Goal: Task Accomplishment & Management: Complete application form

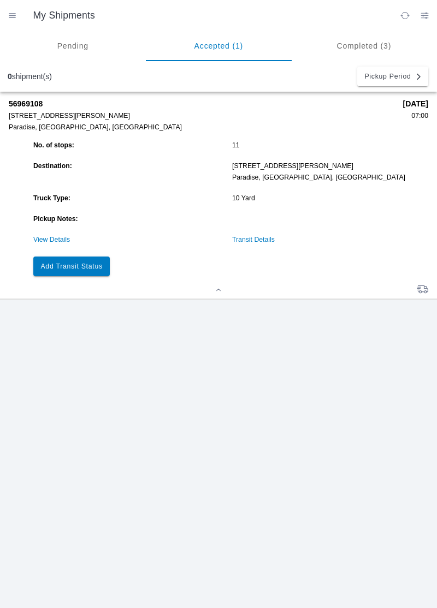
click at [256, 242] on link "Transit Details" at bounding box center [253, 240] width 43 height 8
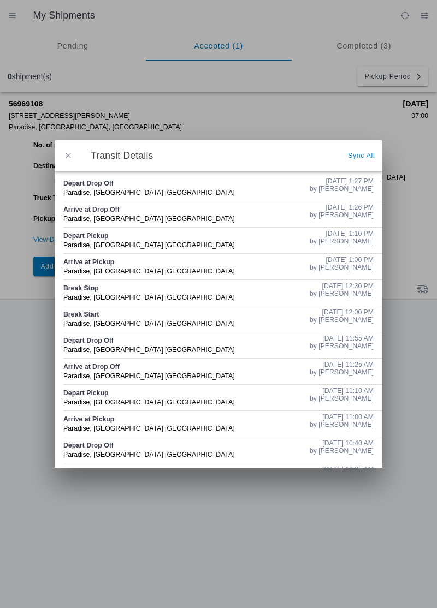
click at [73, 164] on button "button" at bounding box center [68, 155] width 23 height 23
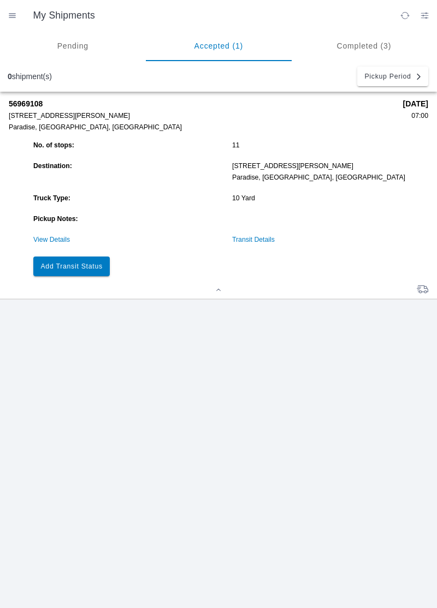
click at [0, 0] on slot "Add Transit Status" at bounding box center [0, 0] width 0 height 0
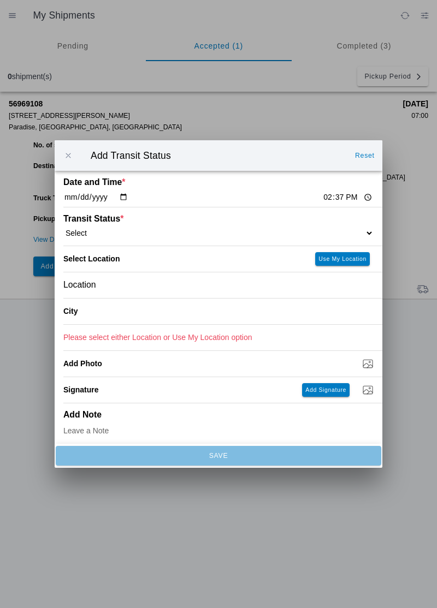
click at [322, 196] on input "14:37" at bounding box center [347, 197] width 51 height 11
type input "13:44"
click at [110, 230] on select "Select Arrive at Drop Off Arrive at Pickup Break Start Break Stop Depart Drop O…" at bounding box center [218, 233] width 310 height 10
select select "ARVPULOC"
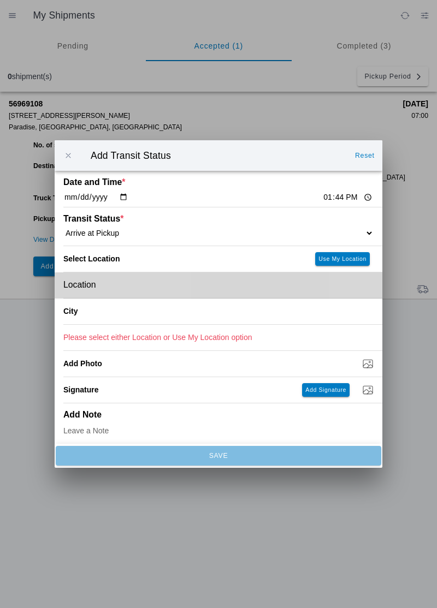
click at [113, 286] on div "Location" at bounding box center [218, 285] width 310 height 26
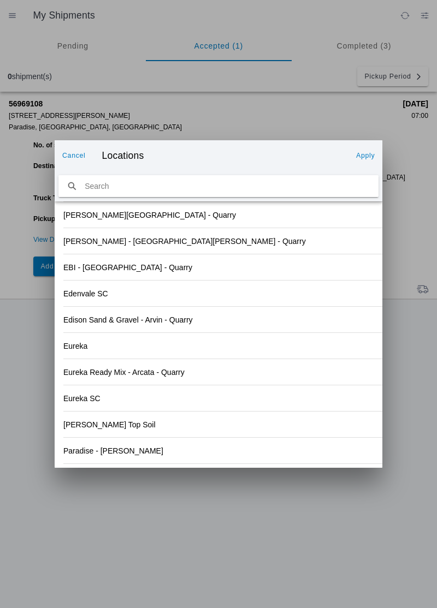
click at [323, 317] on div "Edison Sand & Gravel - Arvin - Quarry" at bounding box center [218, 320] width 310 height 26
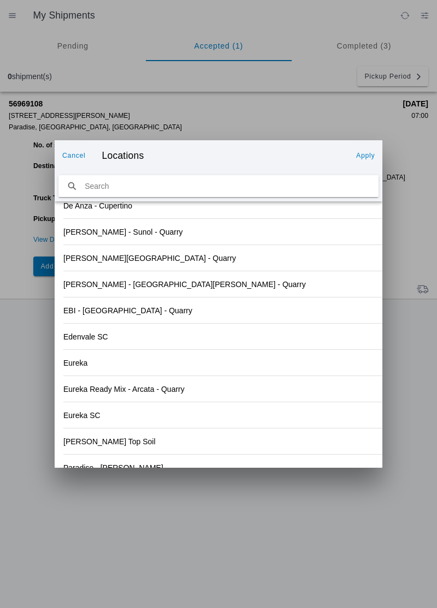
scroll to position [1138, 0]
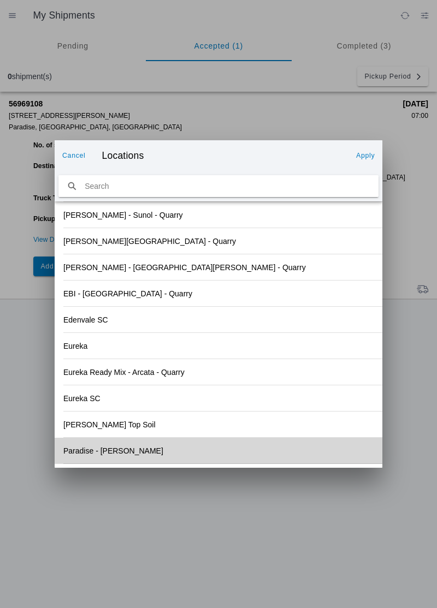
click at [105, 458] on div "Paradise - [PERSON_NAME]" at bounding box center [218, 451] width 310 height 26
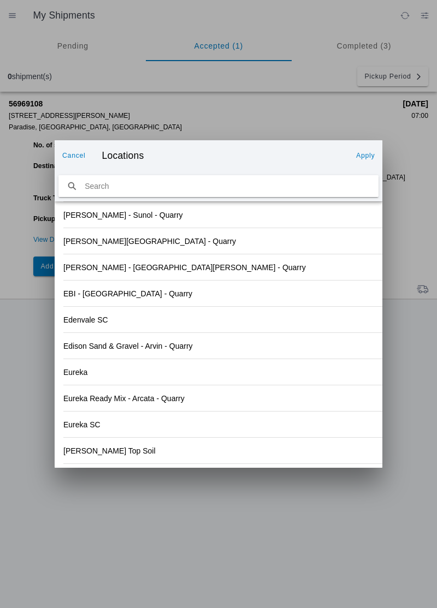
click at [0, 0] on slot "Apply" at bounding box center [0, 0] width 0 height 0
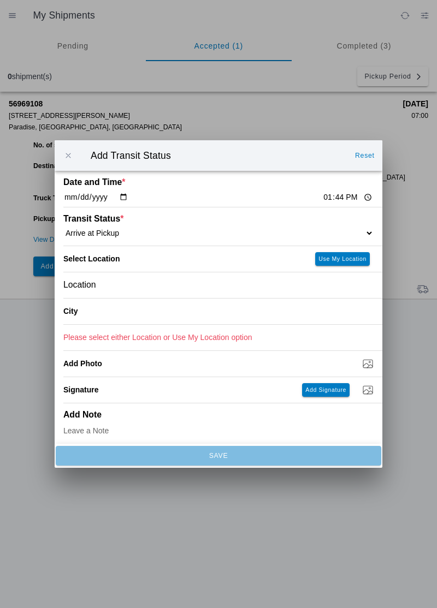
type input "Paradise"
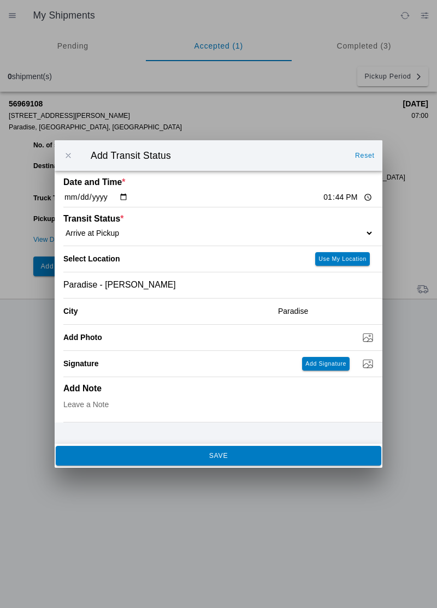
click at [192, 457] on span "SAVE" at bounding box center [218, 455] width 311 height 7
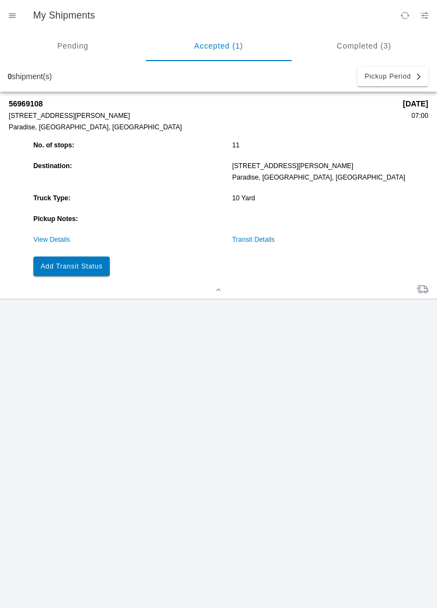
click at [98, 274] on button "Add Transit Status" at bounding box center [71, 266] width 76 height 20
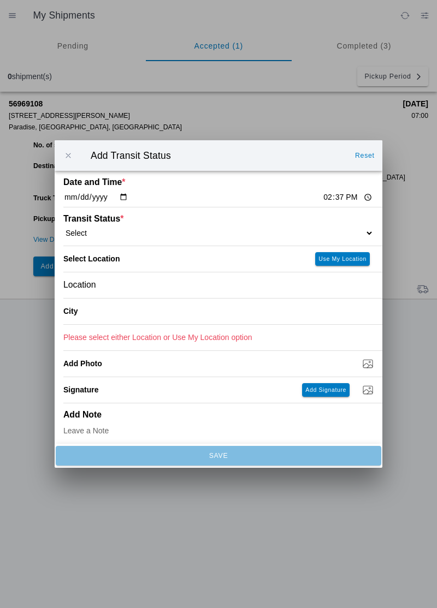
click at [325, 202] on input "14:37" at bounding box center [347, 197] width 51 height 11
type input "13:49"
click at [105, 232] on select "Select Arrive at Drop Off Arrive at Pickup Break Start Break Stop Depart Drop O…" at bounding box center [218, 233] width 310 height 10
select select "DPTPULOC"
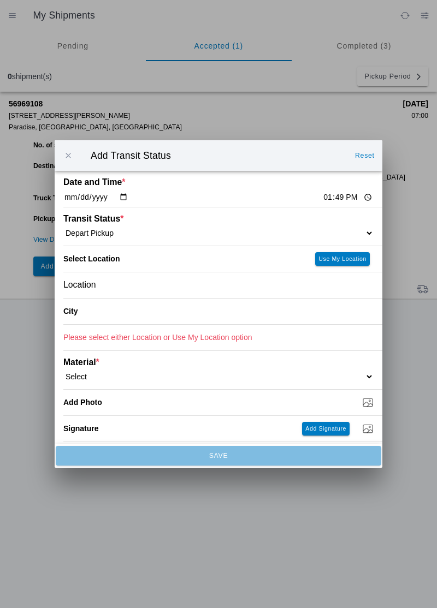
click at [131, 289] on div "Location" at bounding box center [218, 285] width 310 height 26
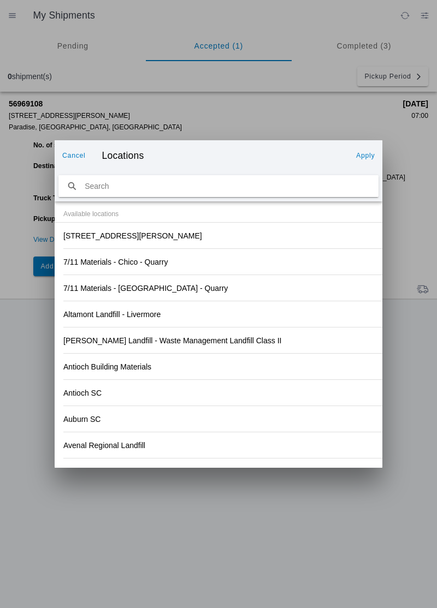
click at [312, 354] on div "Antioch Building Materials" at bounding box center [218, 367] width 310 height 26
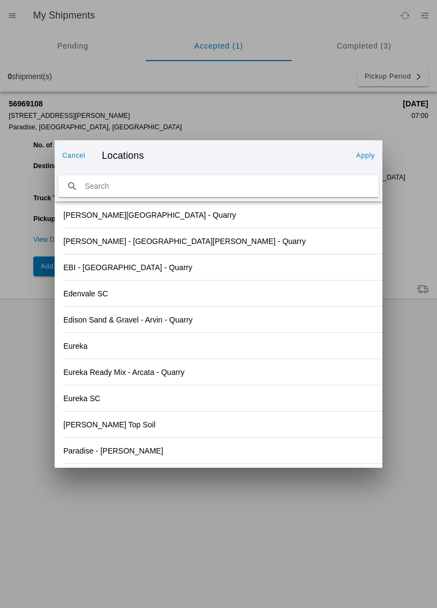
click at [128, 457] on div "Paradise - [PERSON_NAME]" at bounding box center [218, 451] width 310 height 26
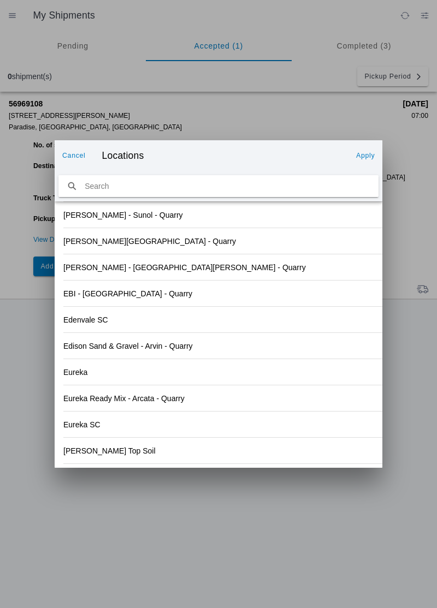
click at [366, 160] on button "Apply" at bounding box center [364, 155] width 27 height 17
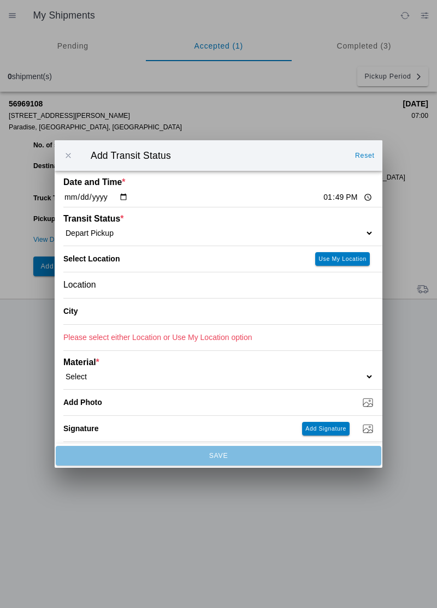
type input "Paradise"
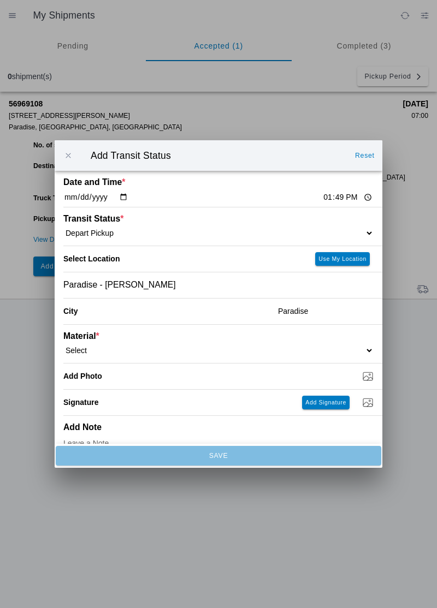
click at [132, 354] on select "Select 1" x 3" Rock 1" x 4" Rock 2" x 4" Rock Asphalt Cold Patch Backfill Spec …" at bounding box center [218, 350] width 310 height 10
select select "708651"
click at [156, 379] on input "Dump / Quarry Tag *" at bounding box center [222, 376] width 319 height 12
click at [138, 378] on input "Dump / Quarry Tag *" at bounding box center [222, 376] width 319 height 12
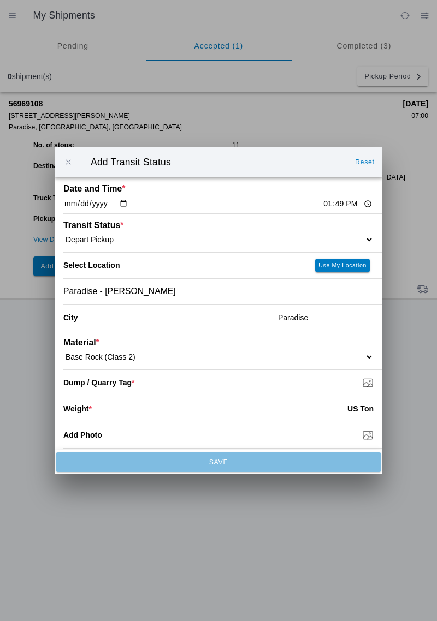
type input "C:\fakepath\17594421198231184024131445500811.jpg"
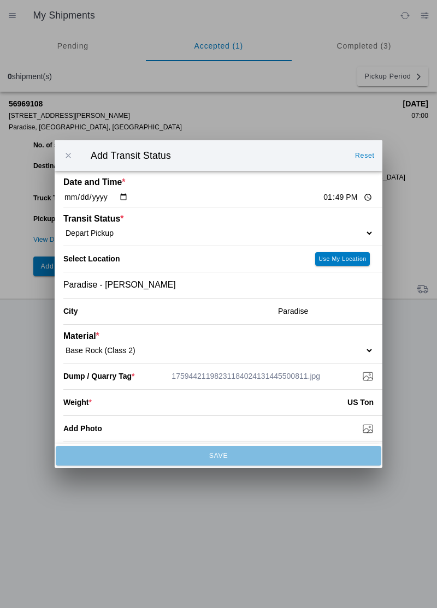
click at [113, 404] on input "number" at bounding box center [219, 402] width 255 height 24
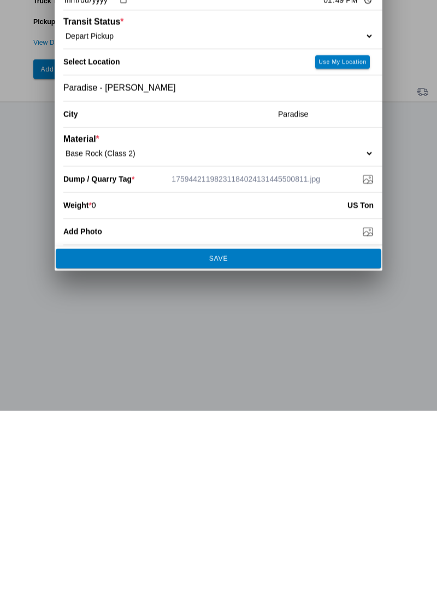
type input "0"
click at [266, 471] on ion-backdrop at bounding box center [218, 304] width 437 height 608
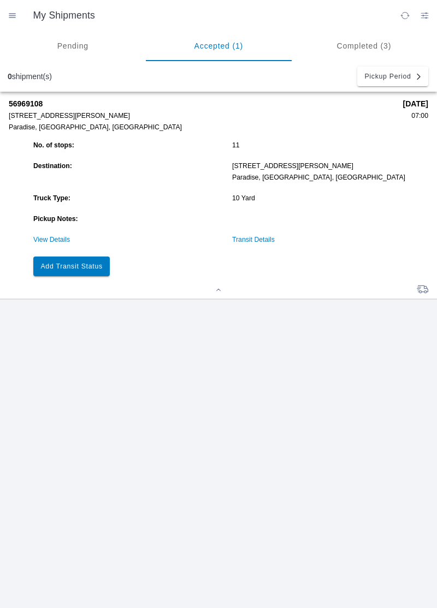
click at [104, 262] on button "Add Transit Status" at bounding box center [71, 266] width 76 height 20
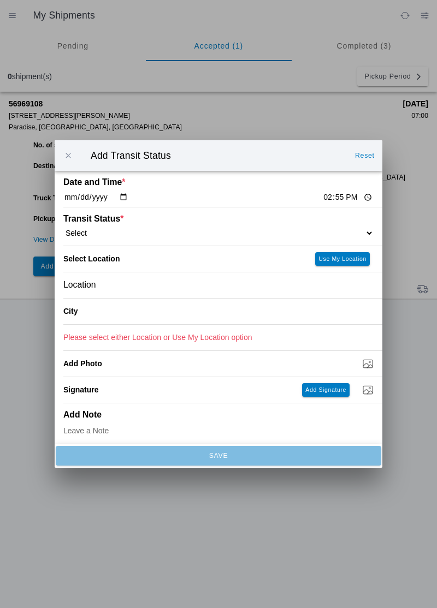
click at [322, 194] on input "14:55" at bounding box center [347, 197] width 51 height 11
type input "14:03"
click at [113, 219] on ion-label "Transit Status *" at bounding box center [179, 219] width 232 height 10
click at [96, 228] on select "Select Arrive at Drop Off Arrive at Pickup Break Start Break Stop Depart Drop O…" at bounding box center [218, 233] width 310 height 10
select select "ARVDLVLOC"
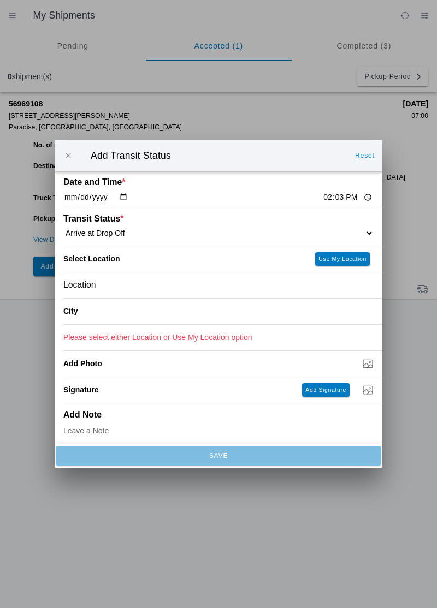
click at [127, 287] on div "Location" at bounding box center [218, 285] width 310 height 26
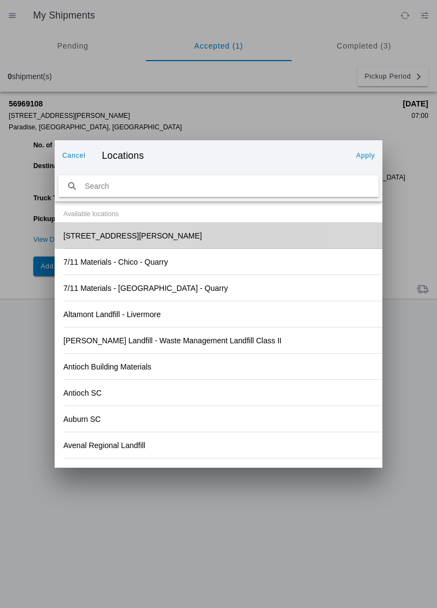
click at [105, 242] on div "[STREET_ADDRESS][PERSON_NAME]" at bounding box center [218, 236] width 310 height 26
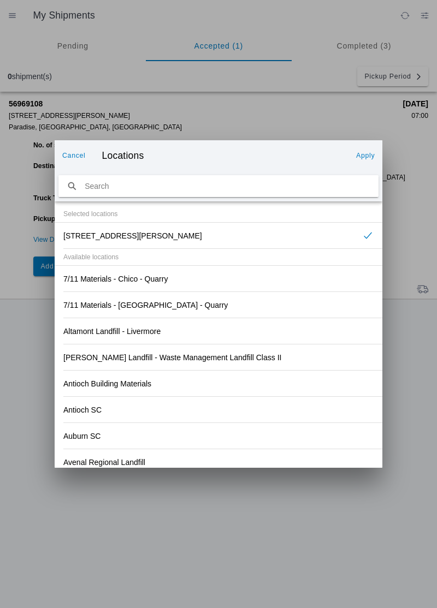
click at [0, 0] on slot "Apply" at bounding box center [0, 0] width 0 height 0
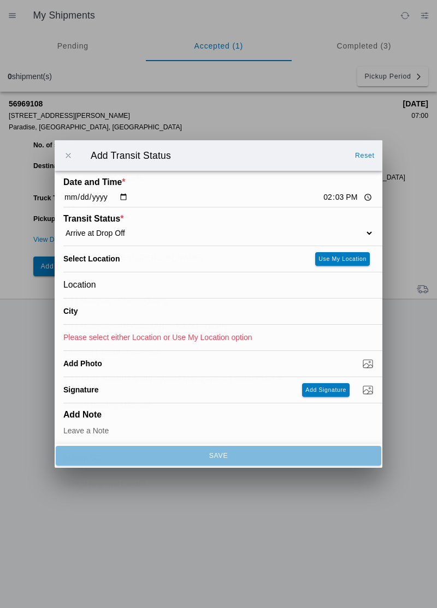
type input "Paradise"
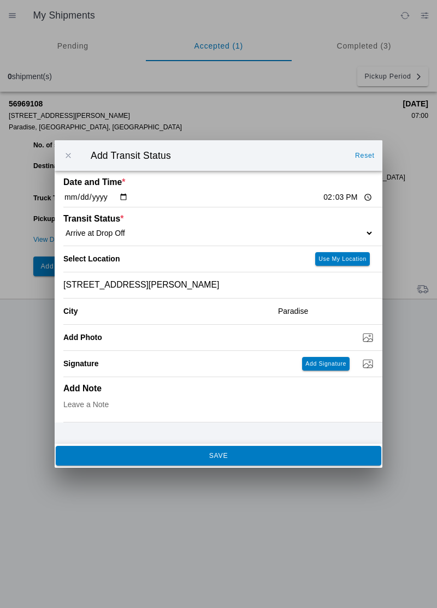
click at [277, 457] on span "SAVE" at bounding box center [218, 455] width 311 height 7
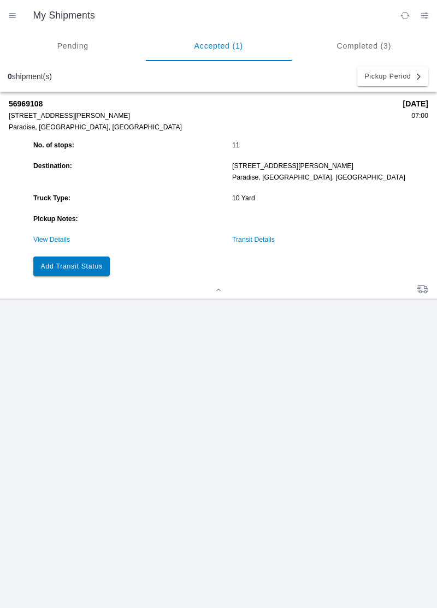
scroll to position [0, 0]
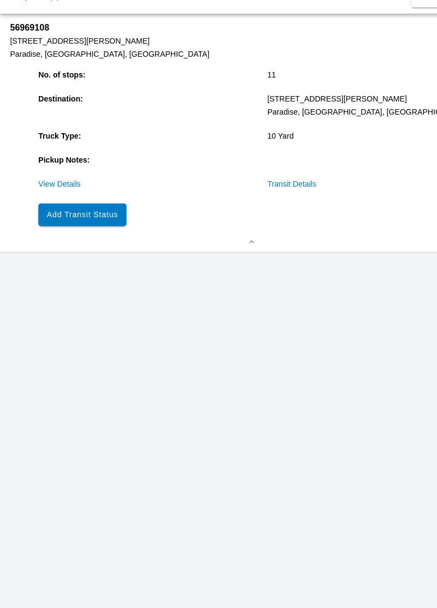
click at [251, 238] on link "Transit Details" at bounding box center [253, 240] width 43 height 8
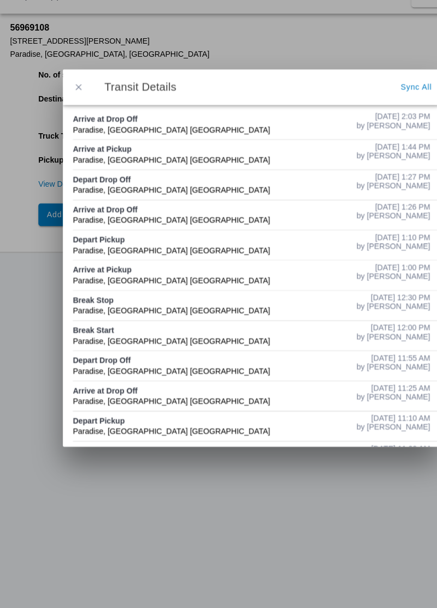
click at [75, 151] on button "button" at bounding box center [68, 155] width 23 height 23
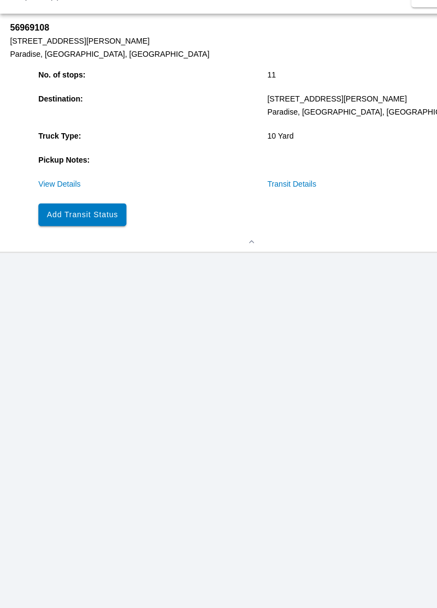
click at [93, 260] on button "Add Transit Status" at bounding box center [71, 266] width 76 height 20
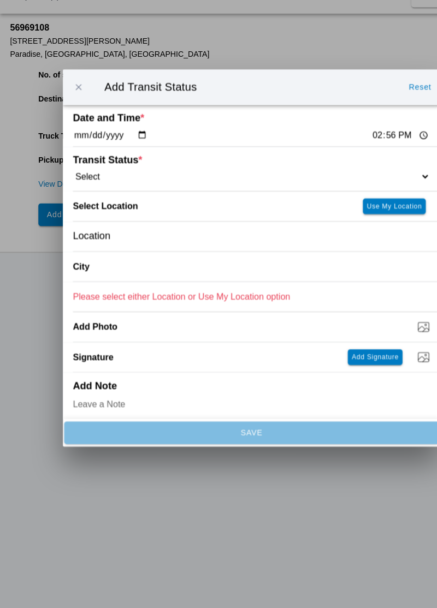
click at [322, 194] on input "14:56" at bounding box center [347, 197] width 51 height 11
type input "14:06"
click at [139, 235] on select "Select Arrive at Drop Off Arrive at Pickup Break Start Break Stop Depart Drop O…" at bounding box center [218, 233] width 310 height 10
select select "DPTDLVLOC"
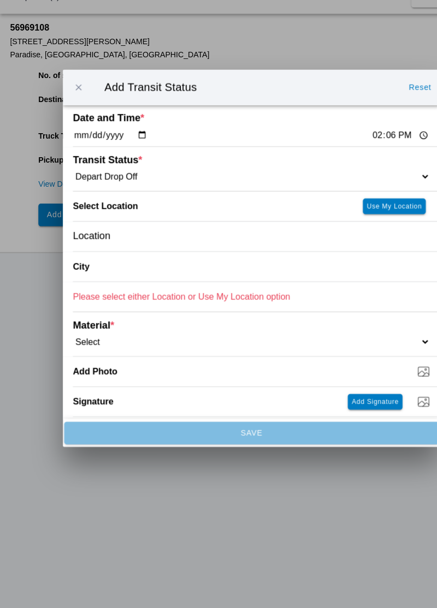
click at [120, 287] on div "Location" at bounding box center [218, 285] width 310 height 26
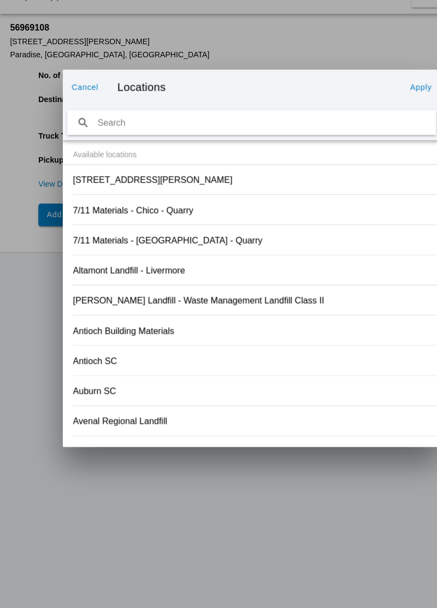
click at [0, 0] on slot "[STREET_ADDRESS][PERSON_NAME]" at bounding box center [0, 0] width 0 height 0
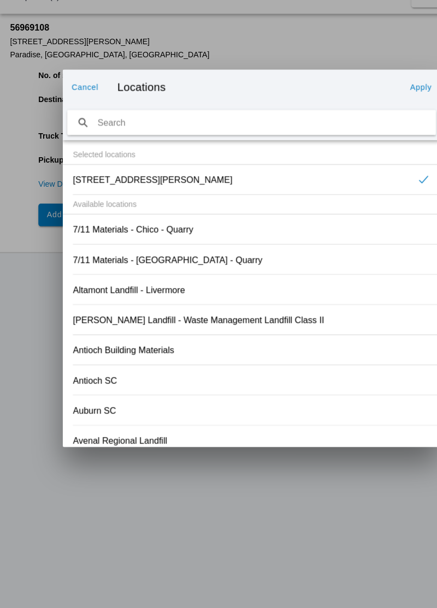
click at [0, 0] on slot "Apply" at bounding box center [0, 0] width 0 height 0
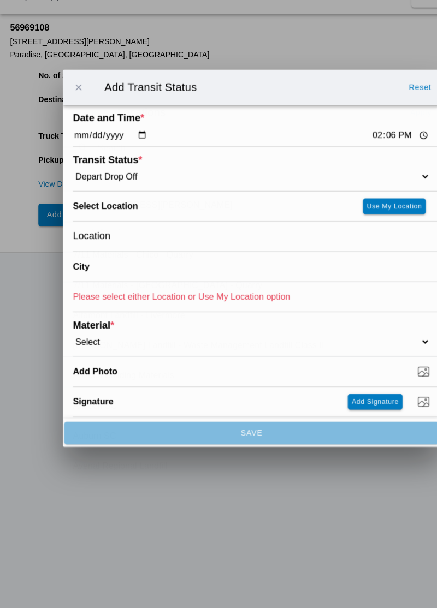
type input "Paradise"
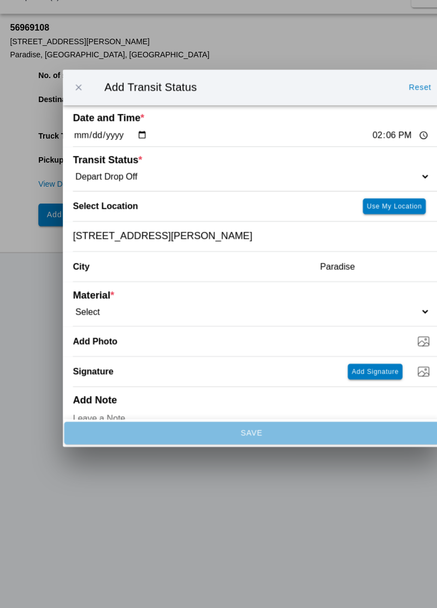
click at [114, 347] on select "Select 1" x 3" Rock 1" x 4" Rock 2" x 4" Rock Asphalt Cold Patch Backfill Spec …" at bounding box center [218, 350] width 310 height 10
select select "708651"
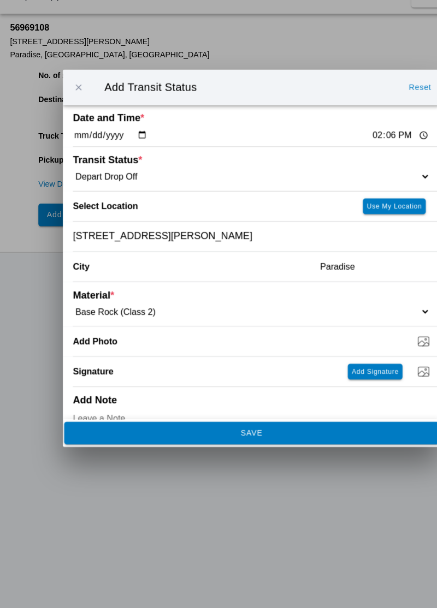
click at [151, 453] on span "SAVE" at bounding box center [218, 455] width 311 height 7
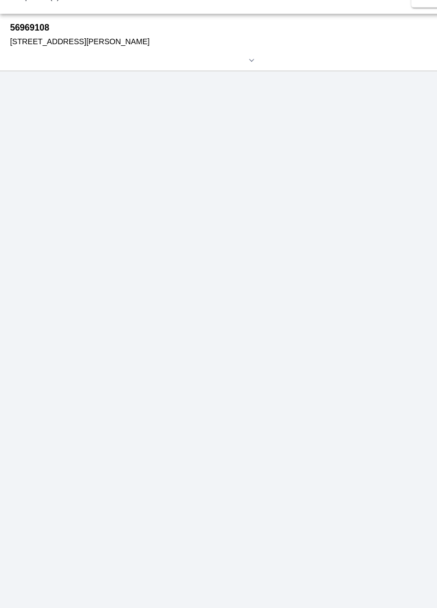
click at [27, 119] on div "[STREET_ADDRESS][PERSON_NAME]" at bounding box center [202, 116] width 386 height 8
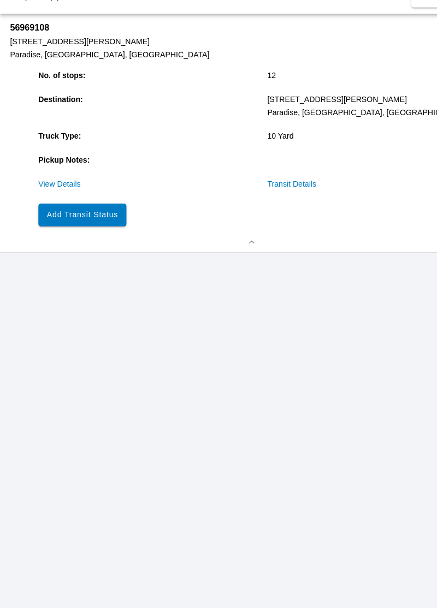
click at [82, 274] on button "Add Transit Status" at bounding box center [71, 266] width 76 height 20
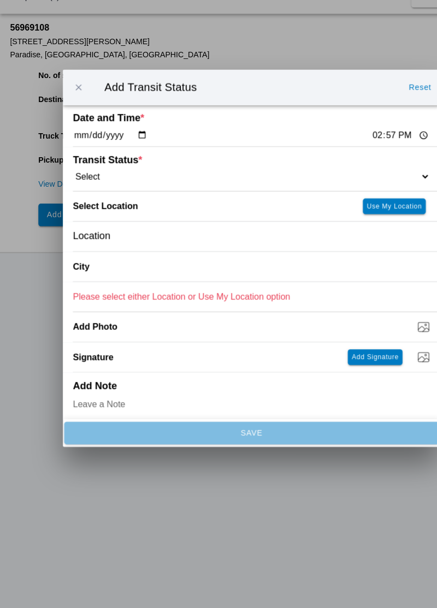
click at [323, 201] on input "14:57" at bounding box center [347, 197] width 51 height 11
type input "14:23"
click at [127, 229] on select "Select Arrive at Drop Off Arrive at Pickup Break Start Break Stop Depart Drop O…" at bounding box center [218, 233] width 310 height 10
select select "ARVPULOC"
click at [119, 285] on div "Location" at bounding box center [218, 285] width 310 height 26
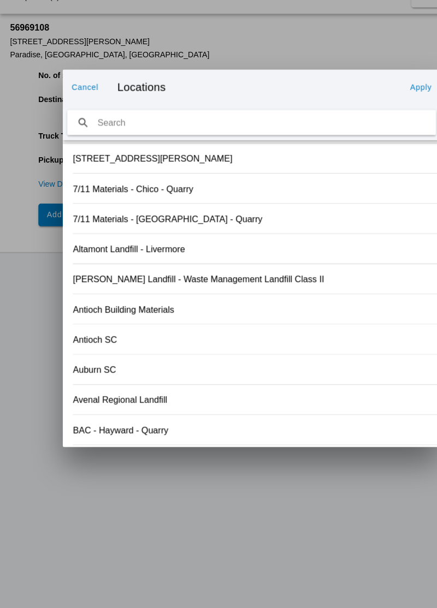
click at [318, 383] on div "Antioch SC" at bounding box center [218, 374] width 310 height 26
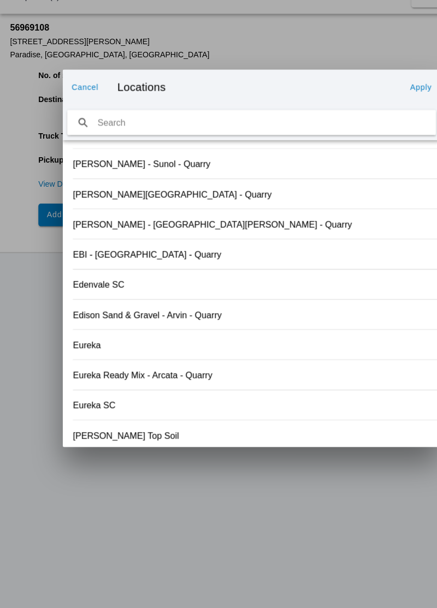
scroll to position [1138, 0]
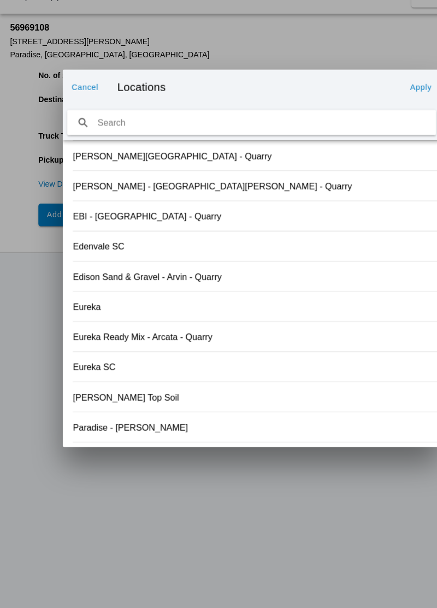
click at [0, 0] on slot "Paradise - [PERSON_NAME]" at bounding box center [0, 0] width 0 height 0
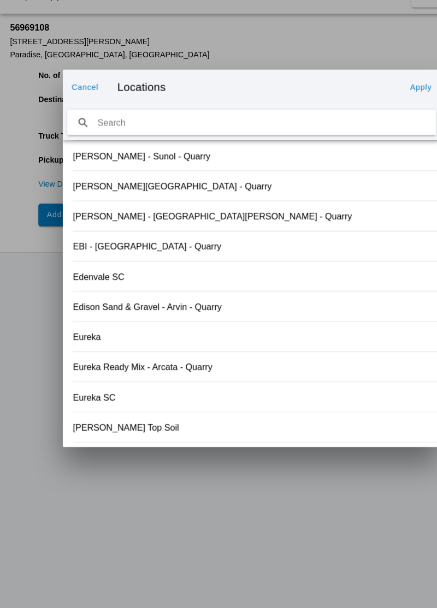
click at [0, 0] on slot "Apply" at bounding box center [0, 0] width 0 height 0
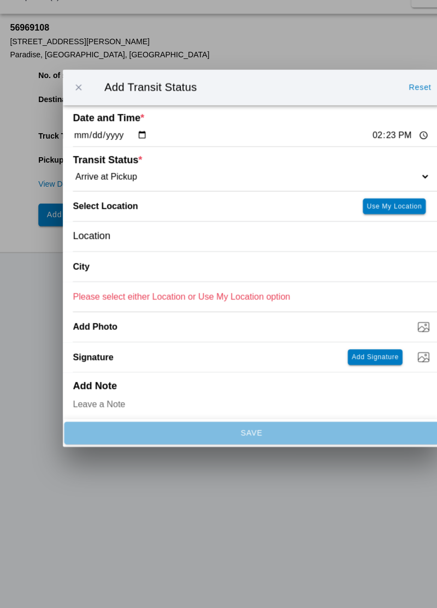
type input "Paradise"
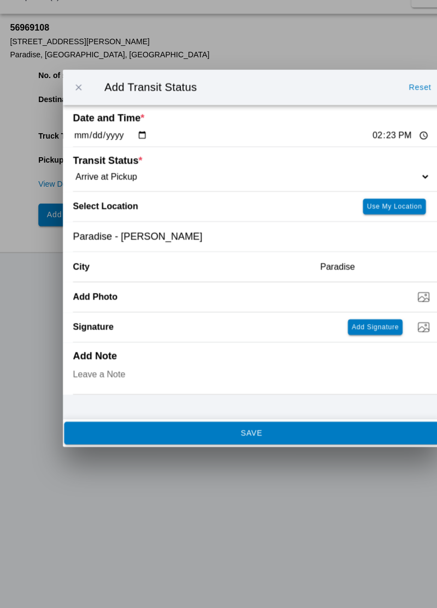
click at [293, 461] on button "SAVE" at bounding box center [218, 456] width 325 height 20
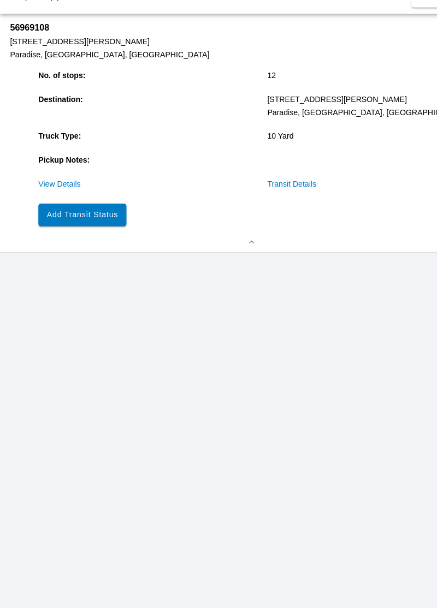
click at [0, 0] on slot "Add Transit Status" at bounding box center [0, 0] width 0 height 0
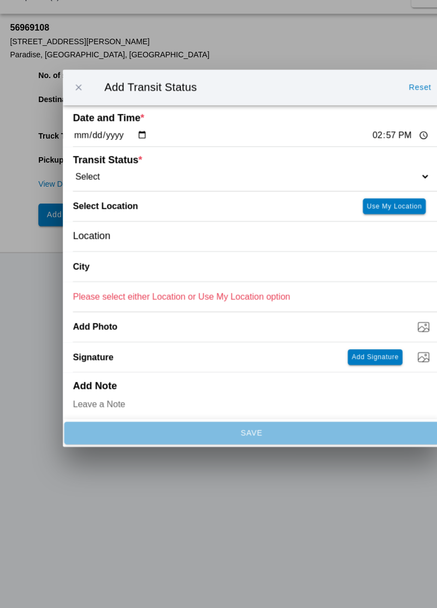
click at [322, 195] on input "14:57" at bounding box center [347, 197] width 51 height 11
type input "14:26"
click at [118, 230] on select "Select Arrive at Drop Off Arrive at Pickup Break Start Break Stop Depart Drop O…" at bounding box center [218, 233] width 310 height 10
select select "DPTPULOC"
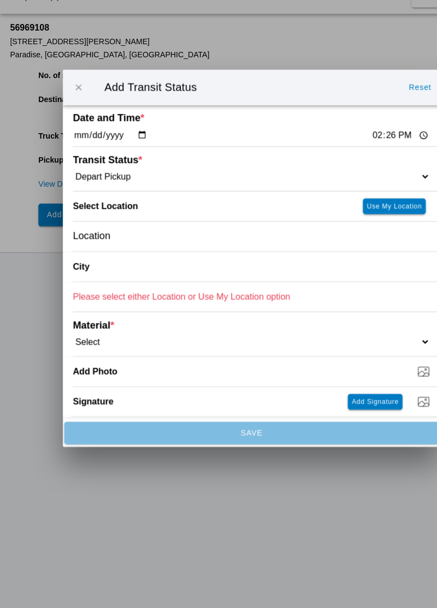
click at [112, 290] on div "Location" at bounding box center [218, 285] width 310 height 26
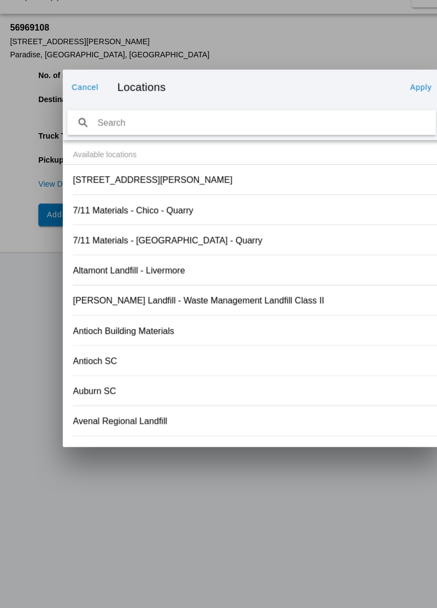
click at [279, 371] on div "Antioch Building Materials" at bounding box center [218, 367] width 310 height 26
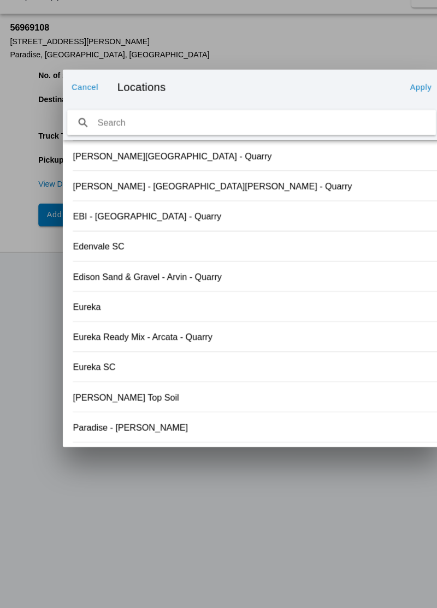
click at [0, 0] on slot "Paradise - [PERSON_NAME]" at bounding box center [0, 0] width 0 height 0
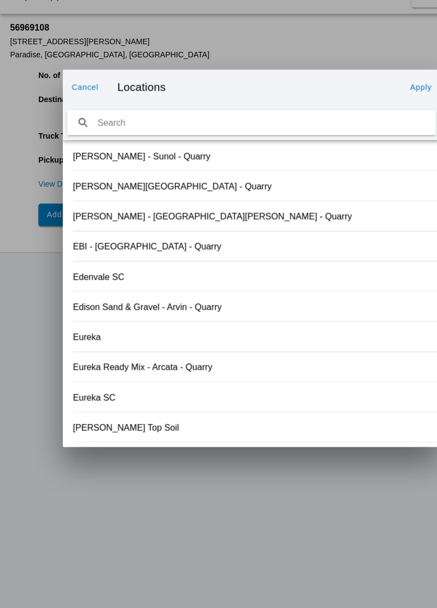
click at [0, 0] on slot "Apply" at bounding box center [0, 0] width 0 height 0
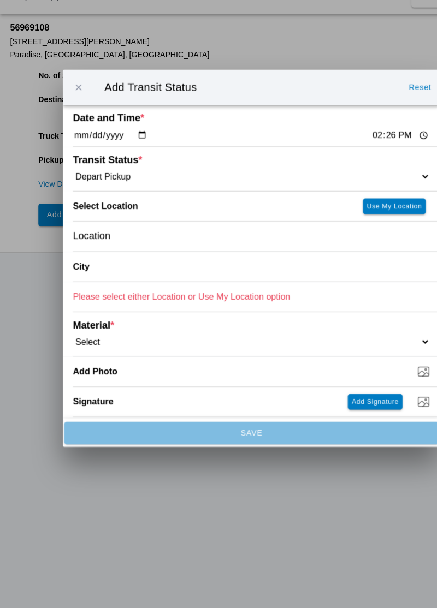
type input "Paradise"
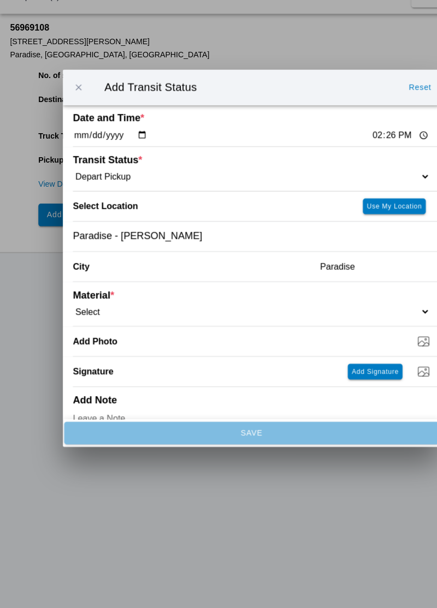
click at [127, 348] on select "Select 1" x 3" Rock 1" x 4" Rock 2" x 4" Rock Asphalt Cold Patch Backfill Spec …" at bounding box center [218, 350] width 310 height 10
select select "708651"
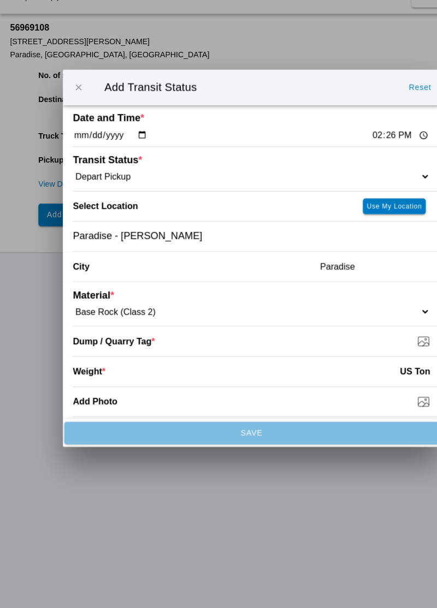
click at [148, 378] on input "Dump / Quarry Tag *" at bounding box center [222, 376] width 319 height 12
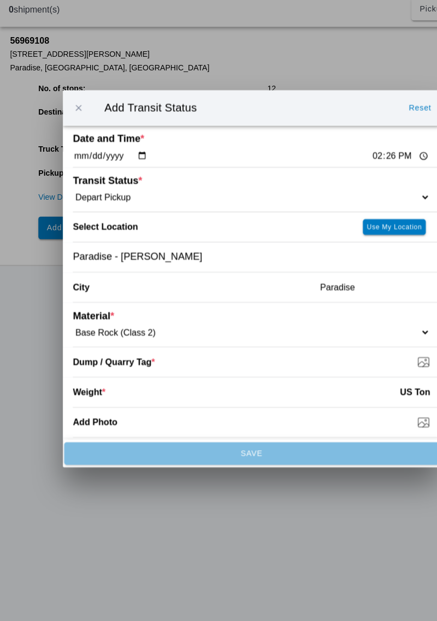
type input "C:\fakepath\17594423044826776099529002924766.jpg"
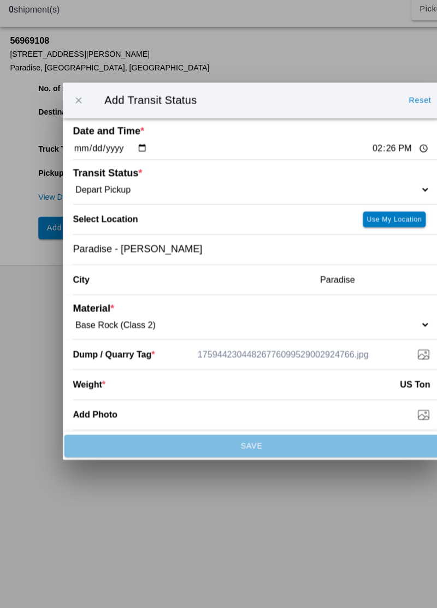
click at [130, 403] on input "number" at bounding box center [219, 402] width 255 height 24
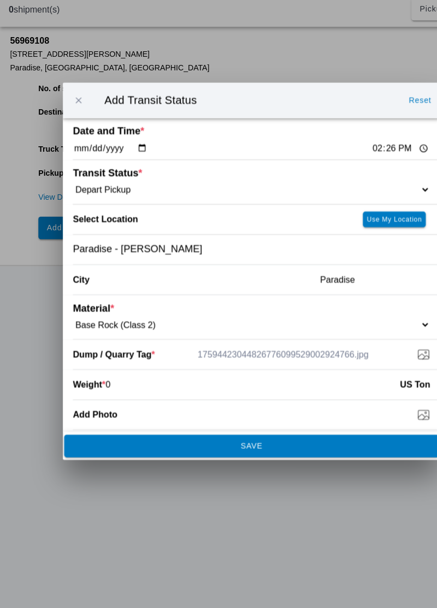
type input "0"
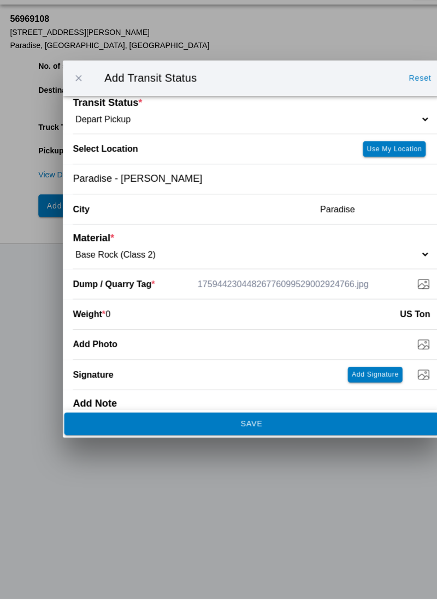
scroll to position [69, 0]
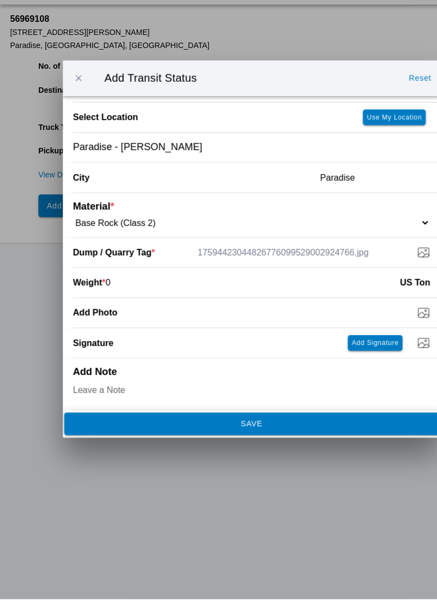
click at [256, 399] on div "Add Note" at bounding box center [218, 421] width 310 height 45
click at [256, 402] on div "Add Note" at bounding box center [218, 421] width 310 height 45
click at [255, 402] on div "Add Note" at bounding box center [218, 421] width 310 height 45
click at [154, 342] on input "0" at bounding box center [219, 333] width 255 height 24
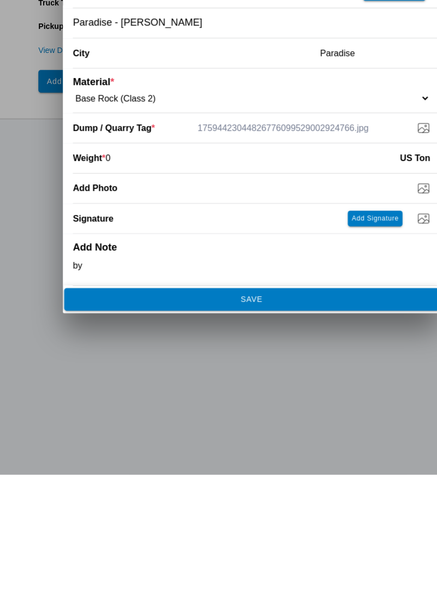
type textarea "by"
click at [261, 465] on button "SAVE" at bounding box center [218, 456] width 325 height 20
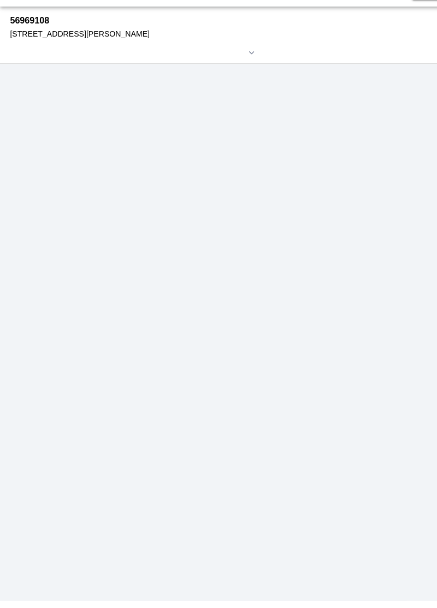
click at [46, 129] on div at bounding box center [218, 133] width 419 height 8
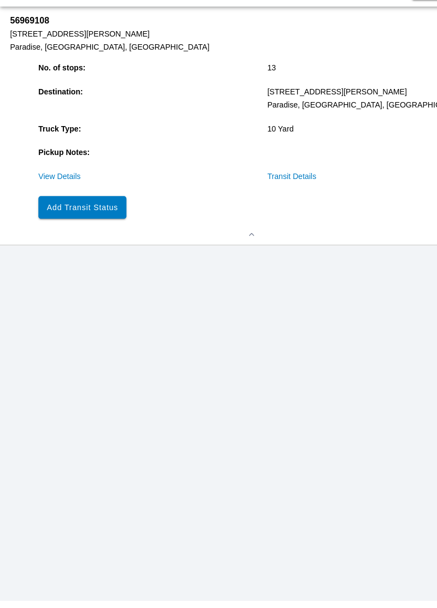
click at [90, 272] on button "Add Transit Status" at bounding box center [71, 266] width 76 height 20
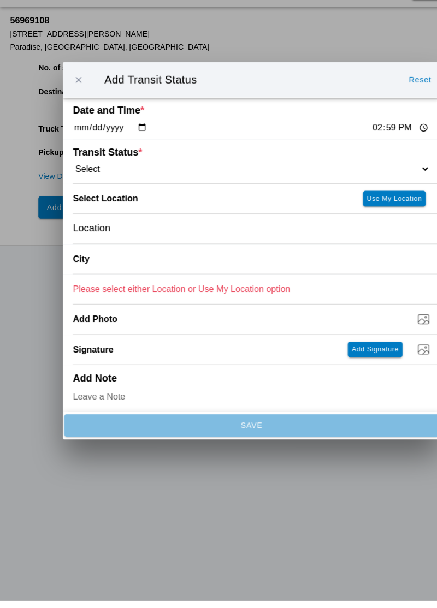
click at [322, 203] on input "14:59" at bounding box center [347, 197] width 51 height 11
type input "14:40"
click at [102, 238] on select "Select Arrive at Drop Off Arrive at Pickup Break Start Break Stop Depart Drop O…" at bounding box center [218, 233] width 310 height 10
select select "ARVDLVLOC"
click at [128, 298] on div "Location" at bounding box center [218, 285] width 310 height 26
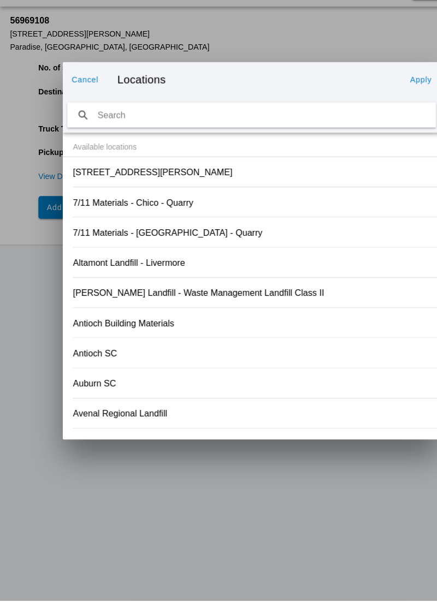
click at [0, 0] on slot "[STREET_ADDRESS][PERSON_NAME]" at bounding box center [0, 0] width 0 height 0
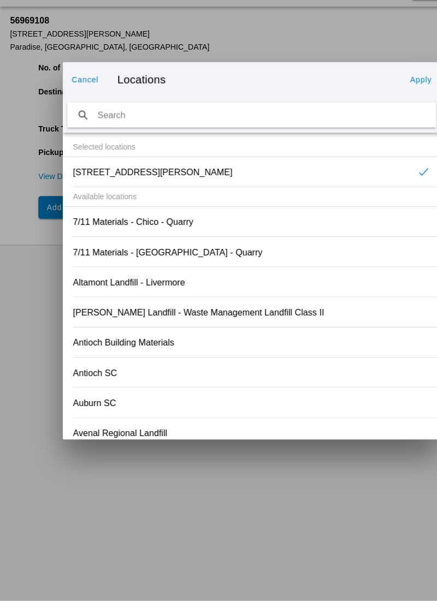
click at [0, 0] on slot "Apply" at bounding box center [0, 0] width 0 height 0
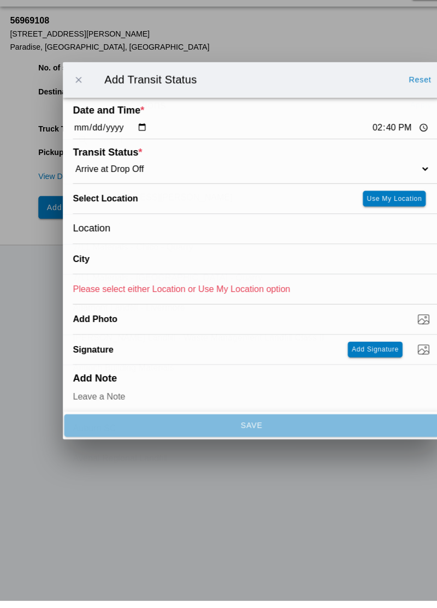
type input "Paradise"
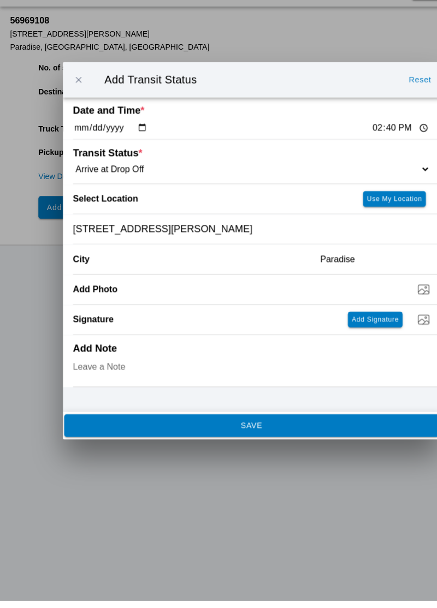
click at [248, 465] on button "SAVE" at bounding box center [218, 456] width 325 height 20
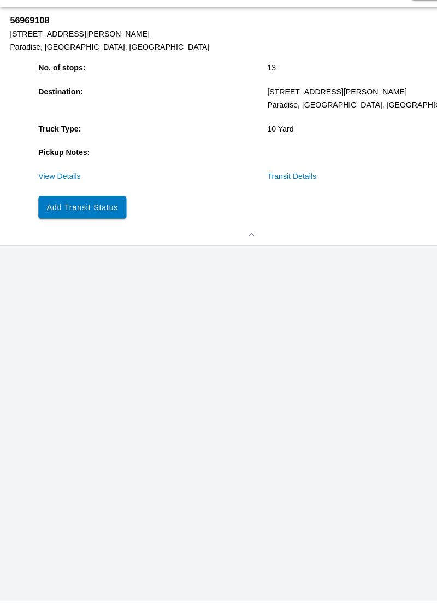
click at [0, 0] on slot "Add Transit Status" at bounding box center [0, 0] width 0 height 0
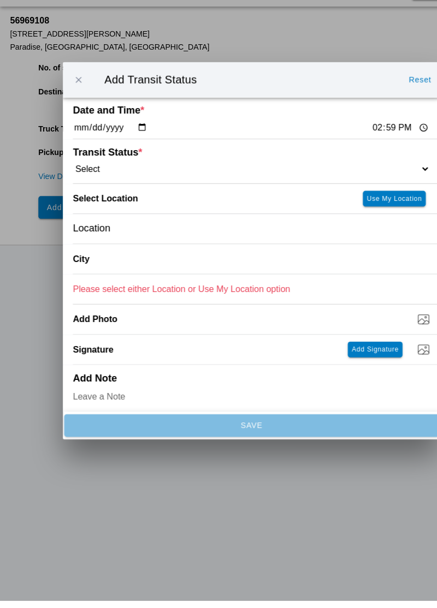
click at [324, 203] on input "14:59" at bounding box center [347, 197] width 51 height 11
click at [326, 203] on input "14:45" at bounding box center [347, 197] width 51 height 11
click at [318, 207] on div "Date and Time * [DATE] 14:45" at bounding box center [218, 189] width 310 height 36
click at [322, 203] on input "14:45" at bounding box center [347, 197] width 51 height 11
type input "14:42"
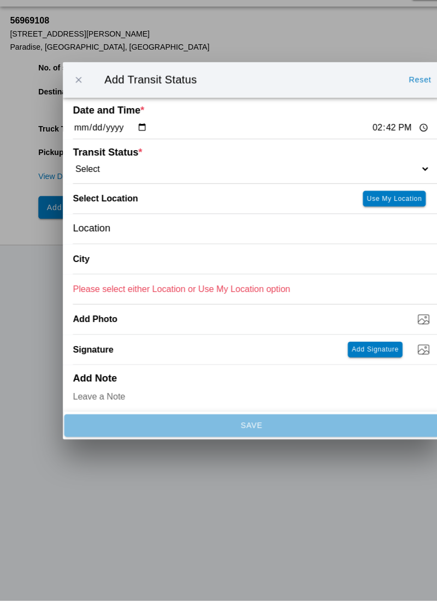
click at [135, 238] on select "Select Arrive at Drop Off Arrive at Pickup Break Start Break Stop Depart Drop O…" at bounding box center [218, 233] width 310 height 10
select select "DPTDLVLOC"
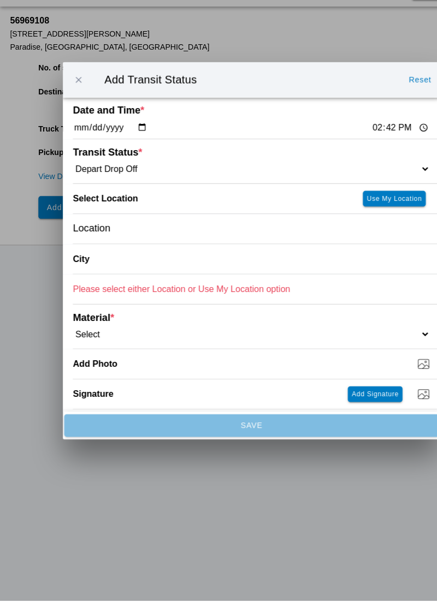
click at [75, 167] on button "button" at bounding box center [68, 155] width 23 height 23
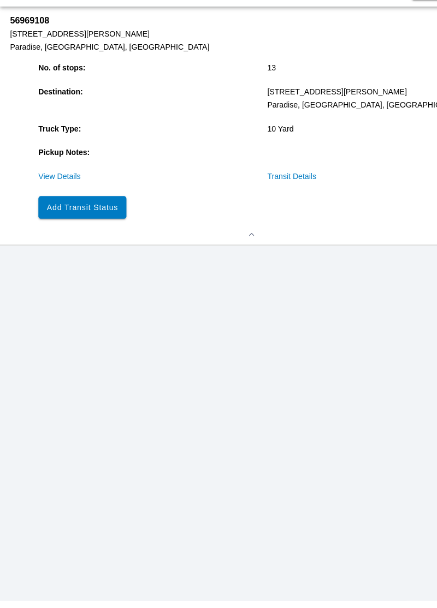
click at [85, 270] on button "Add Transit Status" at bounding box center [71, 266] width 76 height 20
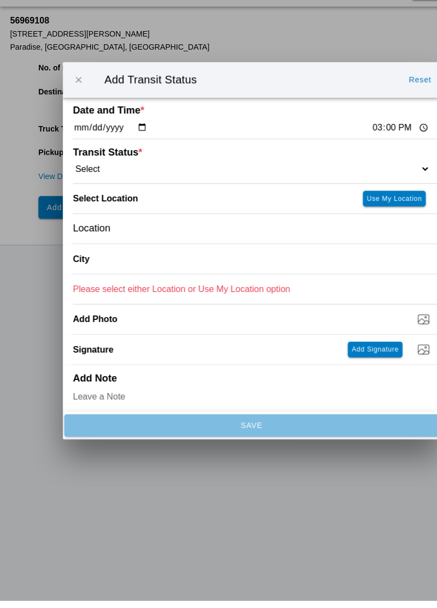
click at [322, 203] on input "15:00" at bounding box center [347, 197] width 51 height 11
type input "15:30"
click at [105, 238] on select "Select Arrive at Drop Off Arrive at Pickup Break Start Break Stop Depart Drop O…" at bounding box center [218, 233] width 310 height 10
select select "DELIVRED"
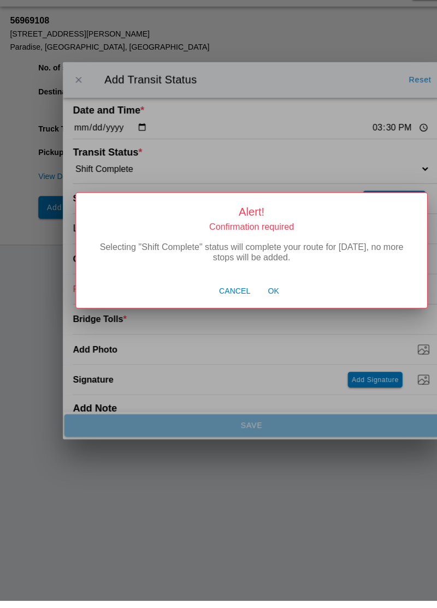
click at [240, 344] on span "Ok" at bounding box center [237, 340] width 10 height 10
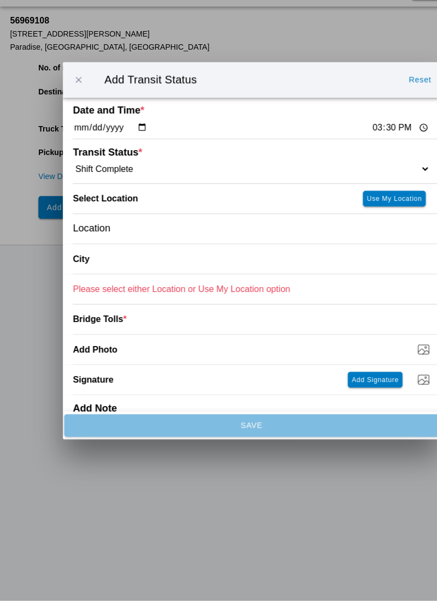
click at [132, 298] on div "Location" at bounding box center [218, 285] width 310 height 26
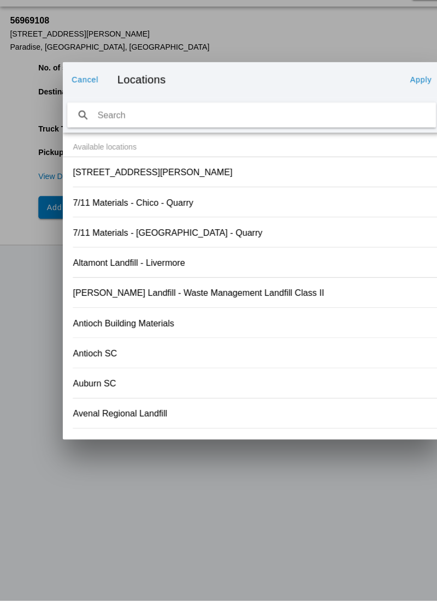
click at [136, 248] on div "[STREET_ADDRESS][PERSON_NAME]" at bounding box center [218, 236] width 310 height 26
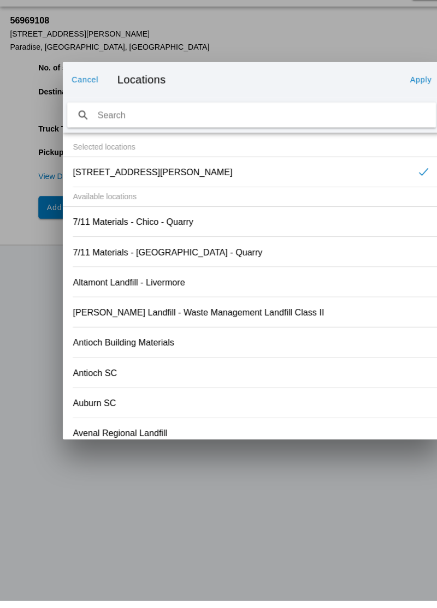
click at [0, 0] on slot "Apply" at bounding box center [0, 0] width 0 height 0
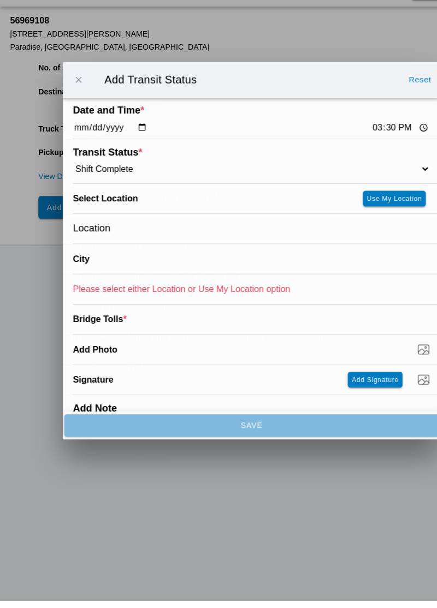
type input "Paradise"
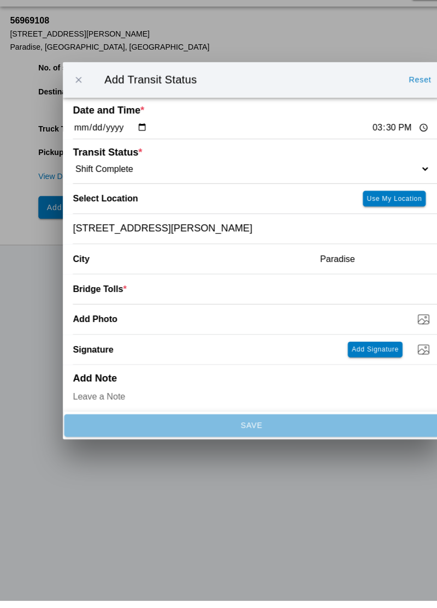
click at [160, 349] on input "number" at bounding box center [242, 337] width 264 height 24
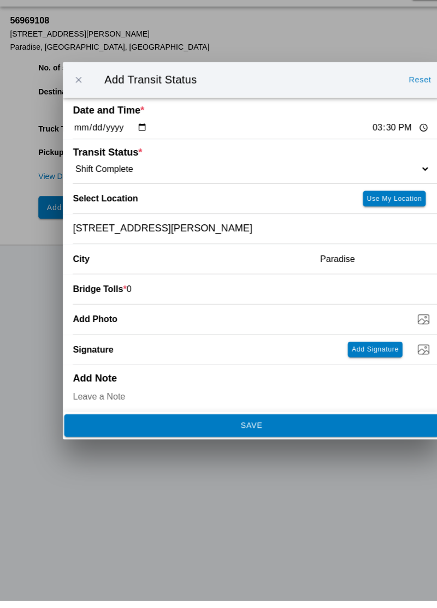
type input "0"
click at [285, 465] on button "SAVE" at bounding box center [218, 456] width 325 height 20
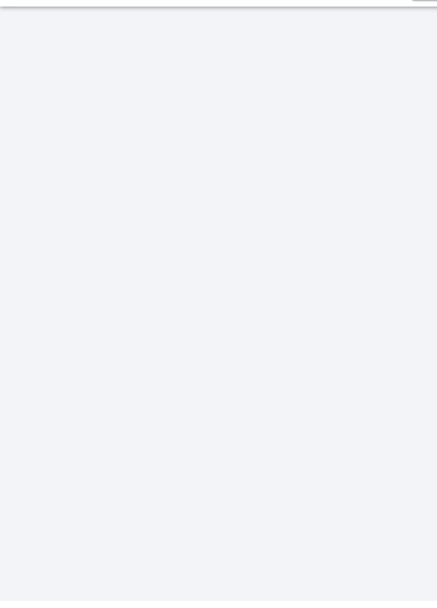
click at [205, 87] on div "0 shipment(s) Pickup Period" at bounding box center [218, 76] width 437 height 24
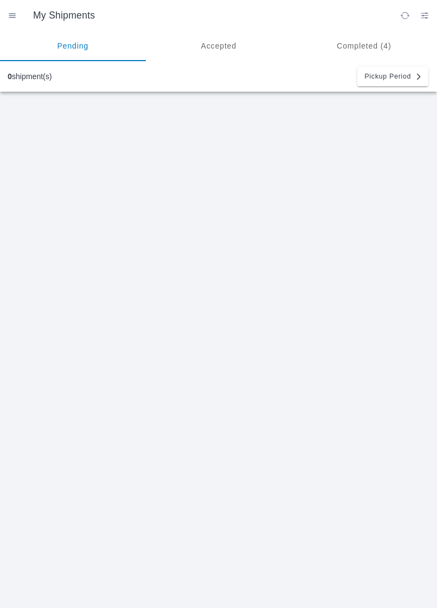
click at [365, 39] on ion-segment-button "Completed (4)" at bounding box center [364, 46] width 146 height 31
